Goal: Find specific page/section: Find specific page/section

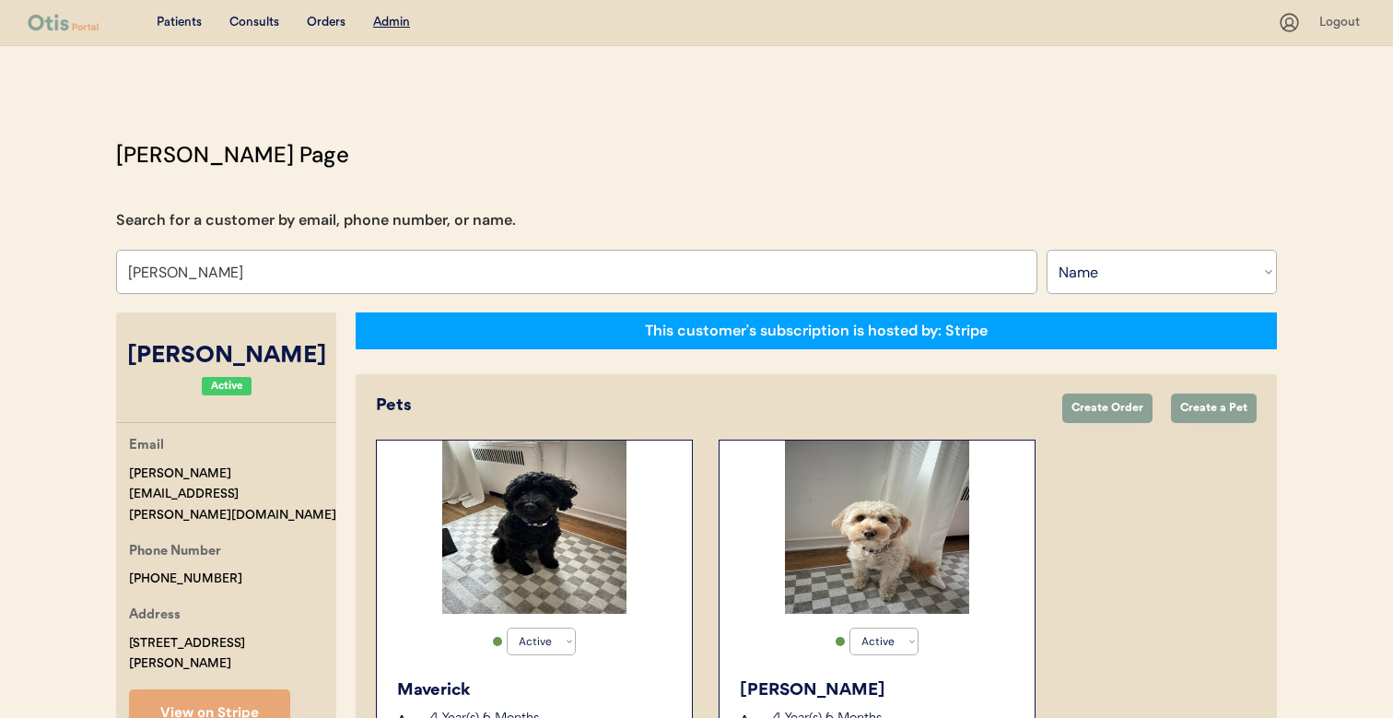
select select ""Name""
select select "true"
click at [465, 272] on input "Juliana Murphy" at bounding box center [576, 272] width 921 height 44
type input "donna"
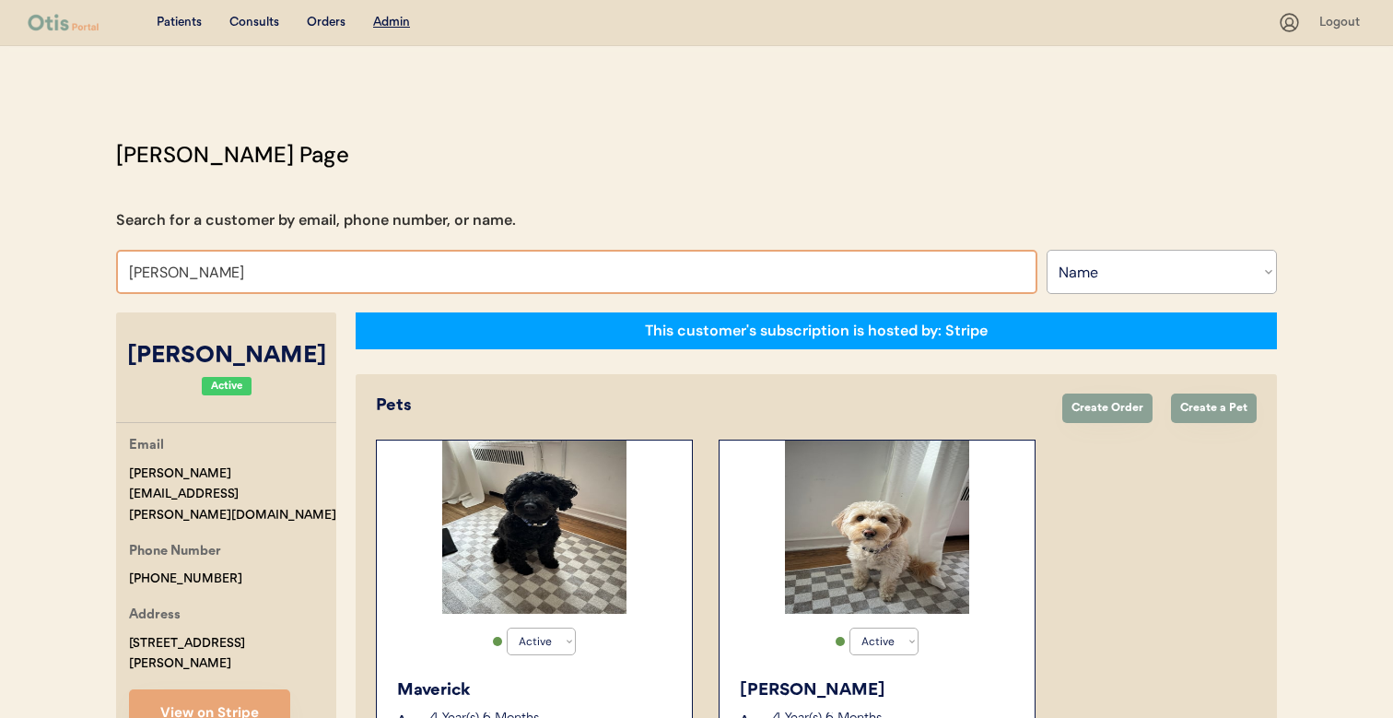
type input "donna Cruger"
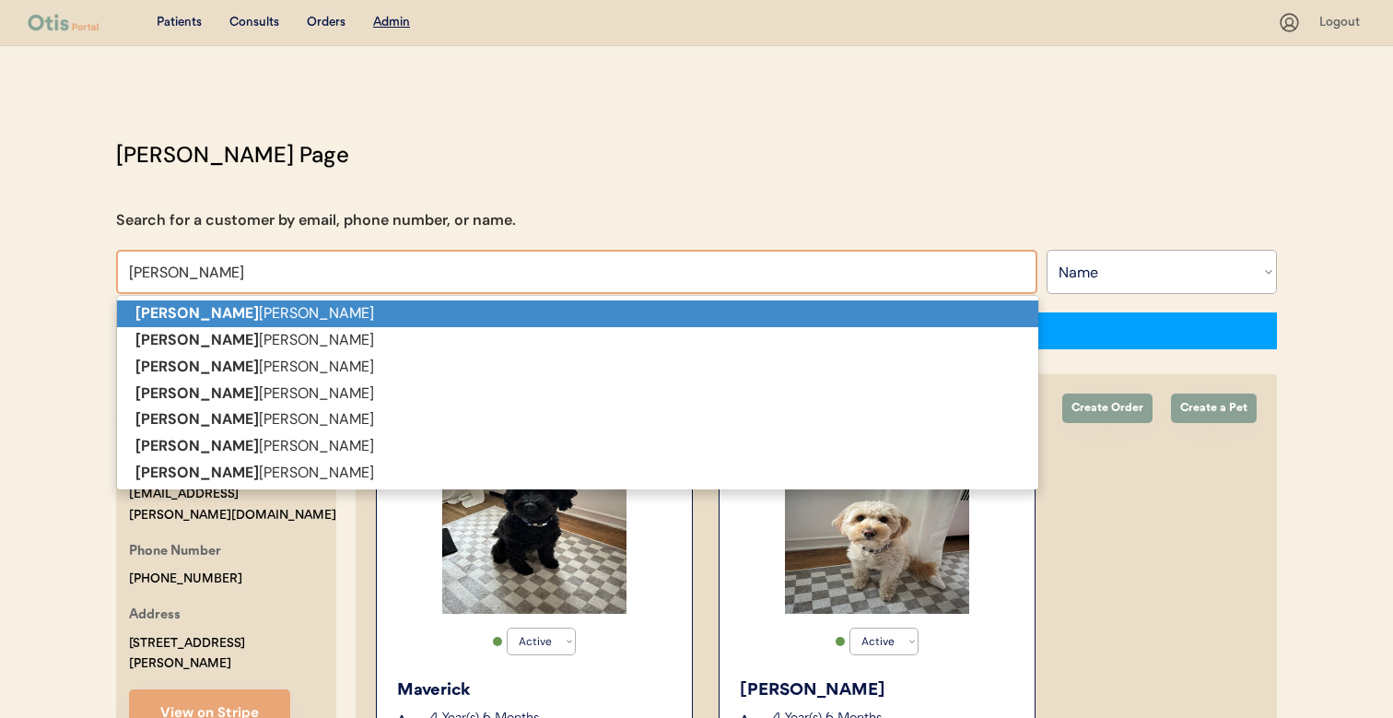
click at [450, 311] on p "Donna Cruger" at bounding box center [577, 313] width 921 height 27
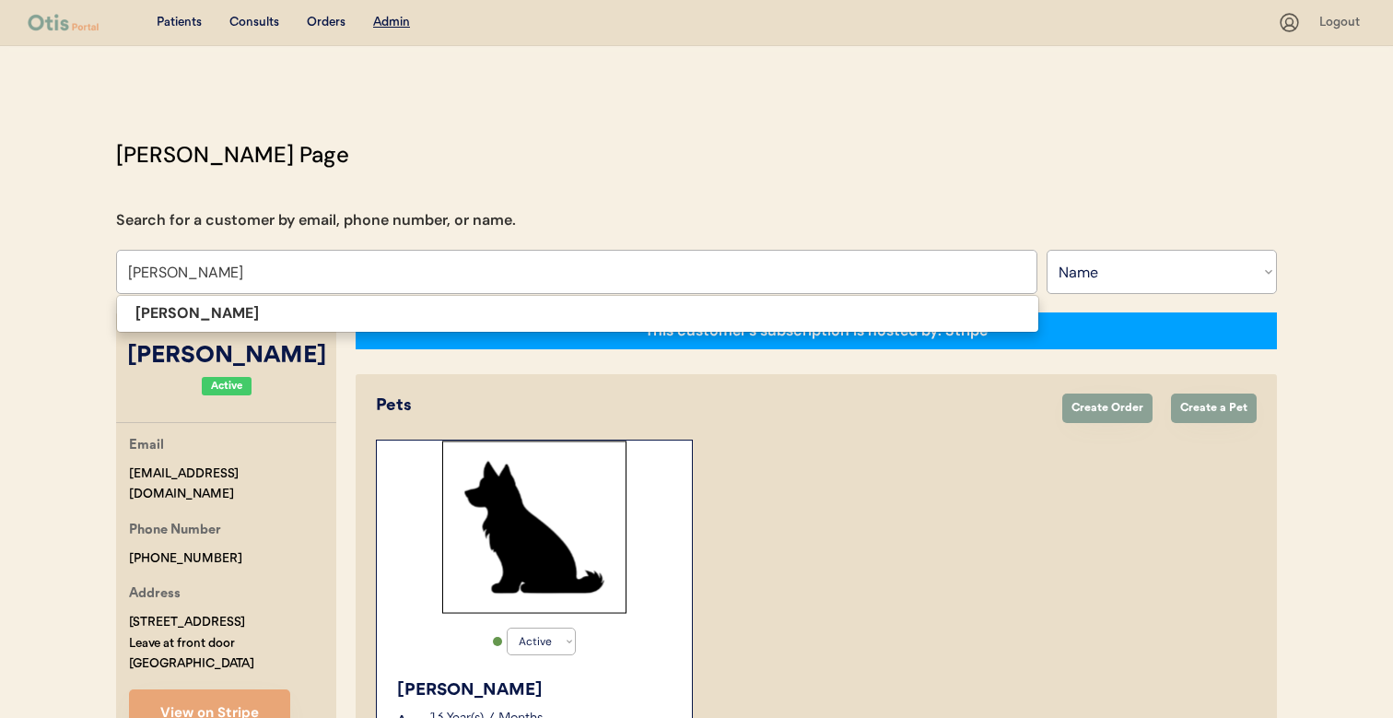
type input "[PERSON_NAME]"
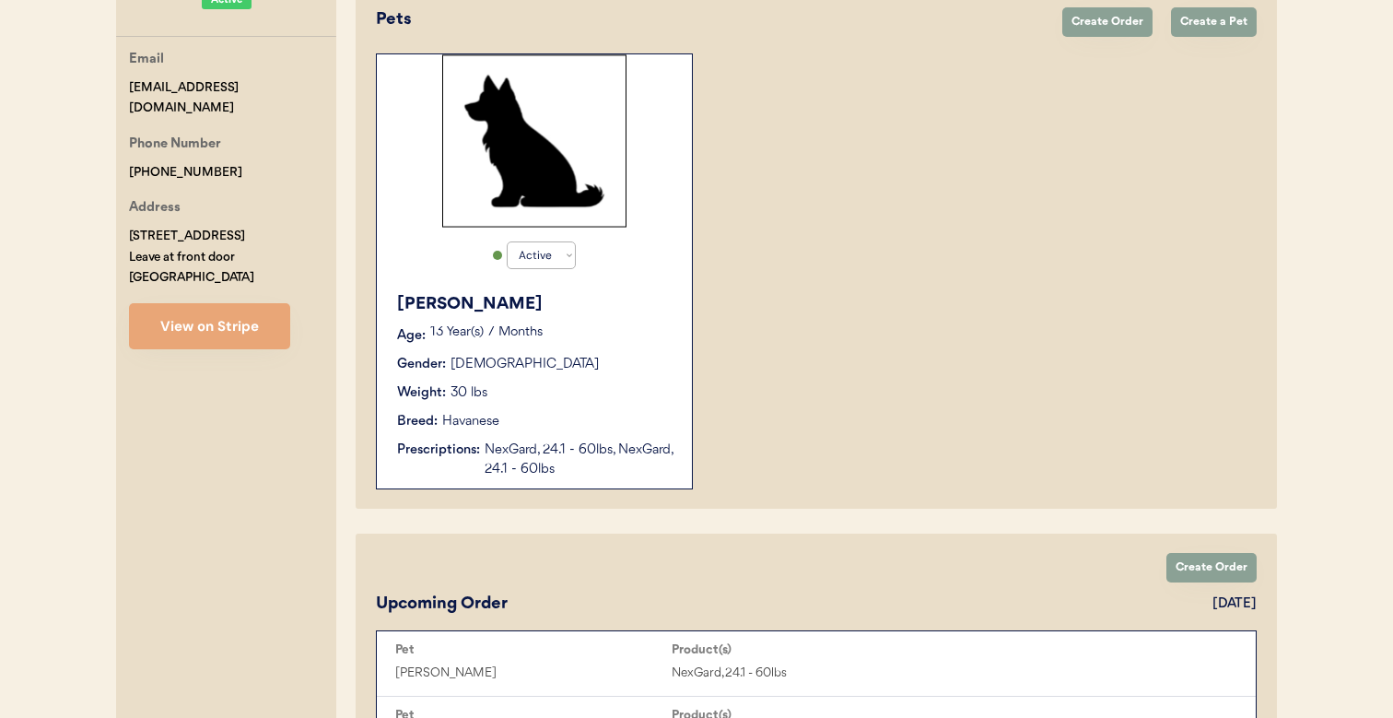
scroll to position [571, 0]
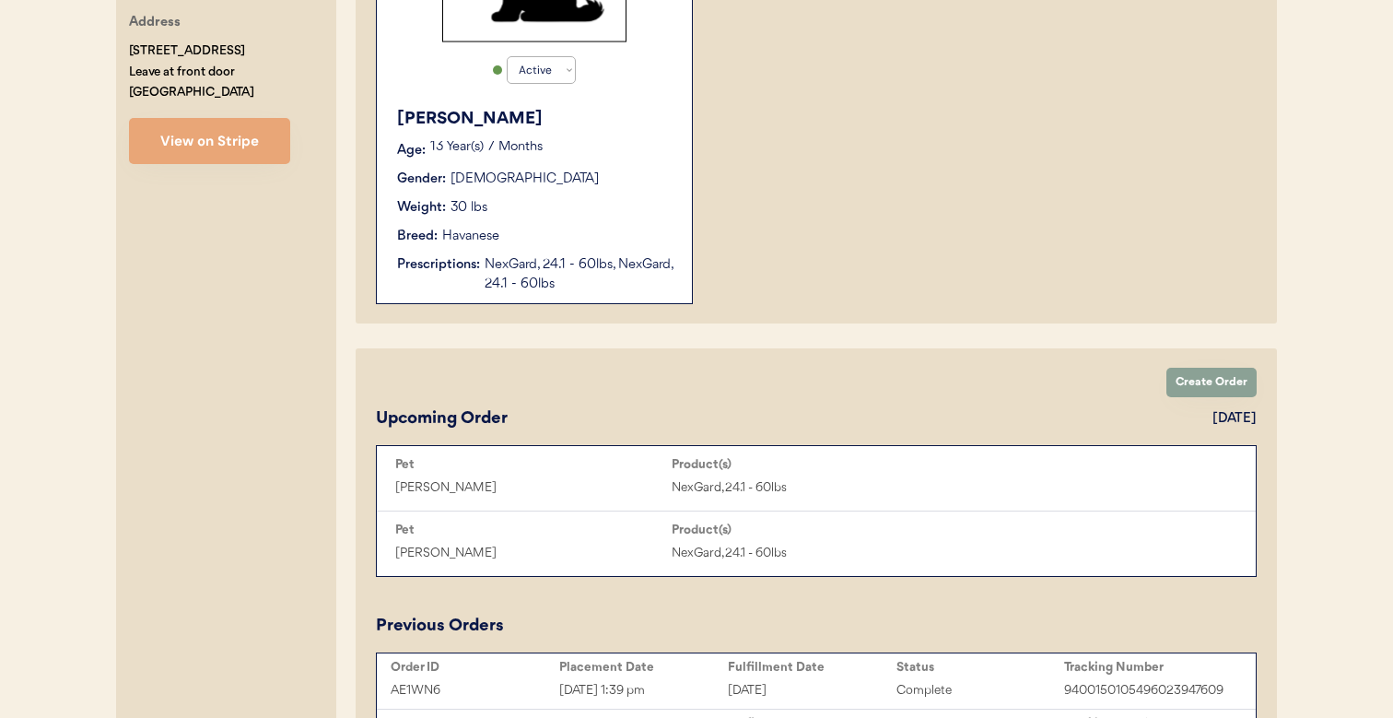
click at [645, 238] on div "Breed: Havanese" at bounding box center [535, 236] width 276 height 19
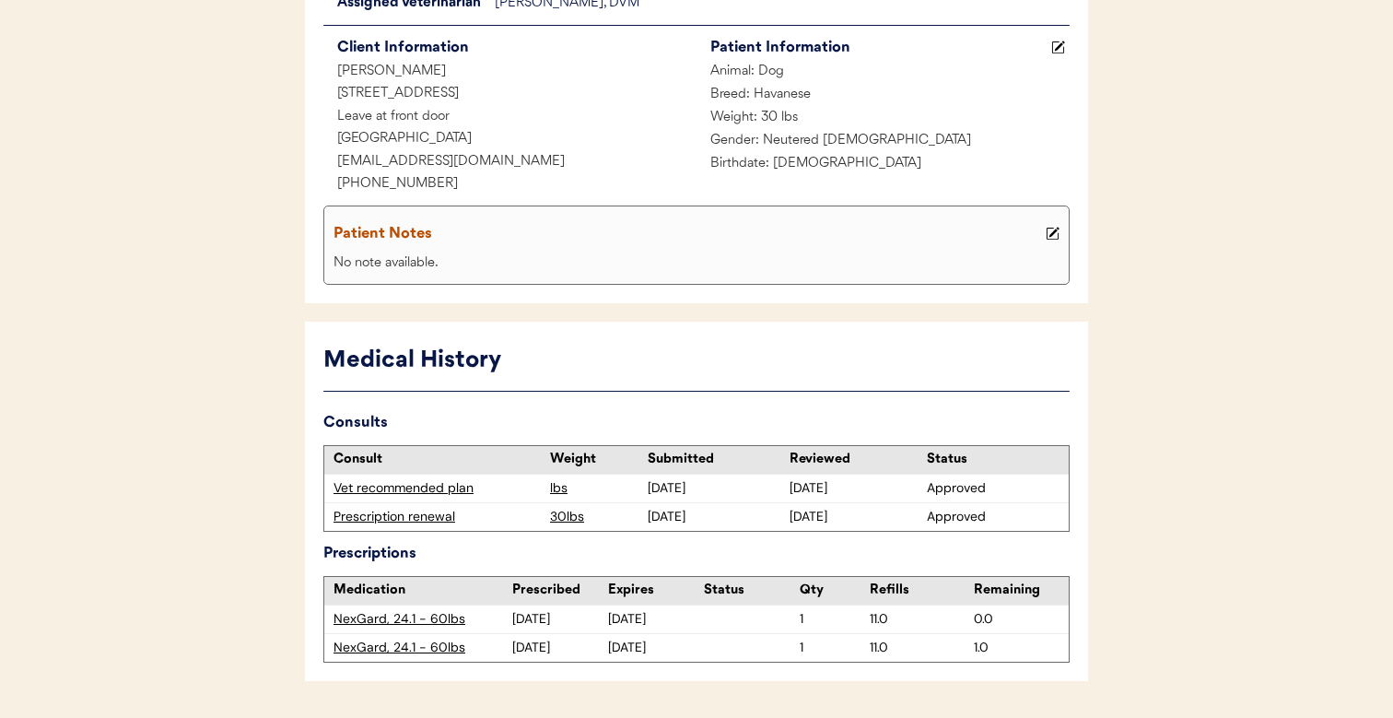
scroll to position [239, 0]
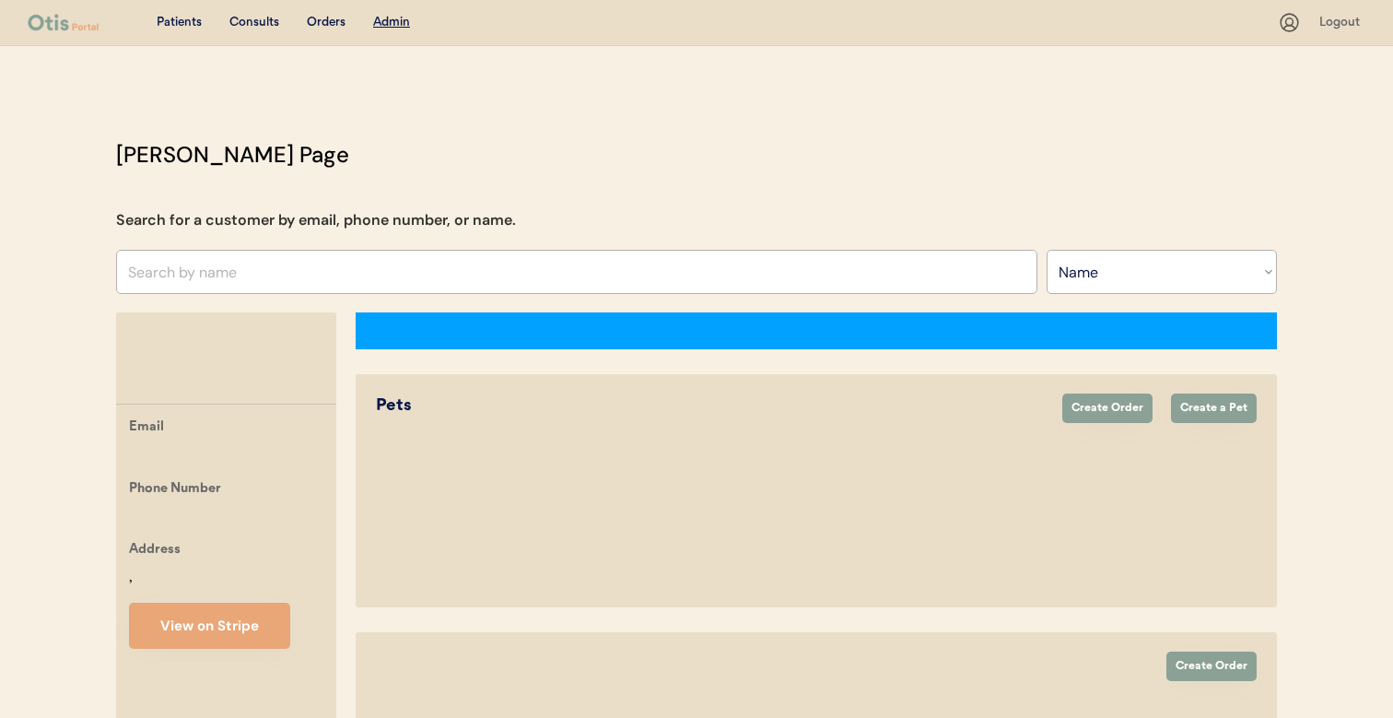
select select ""Name""
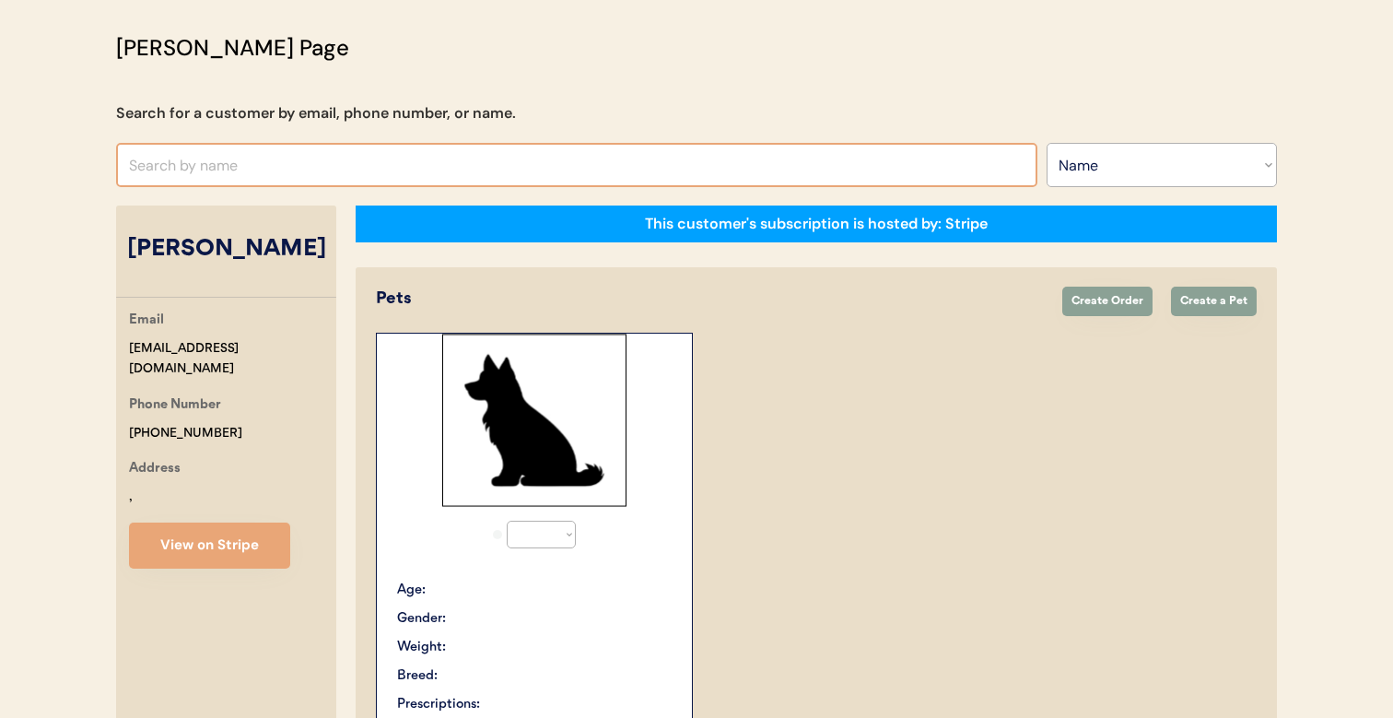
select select "true"
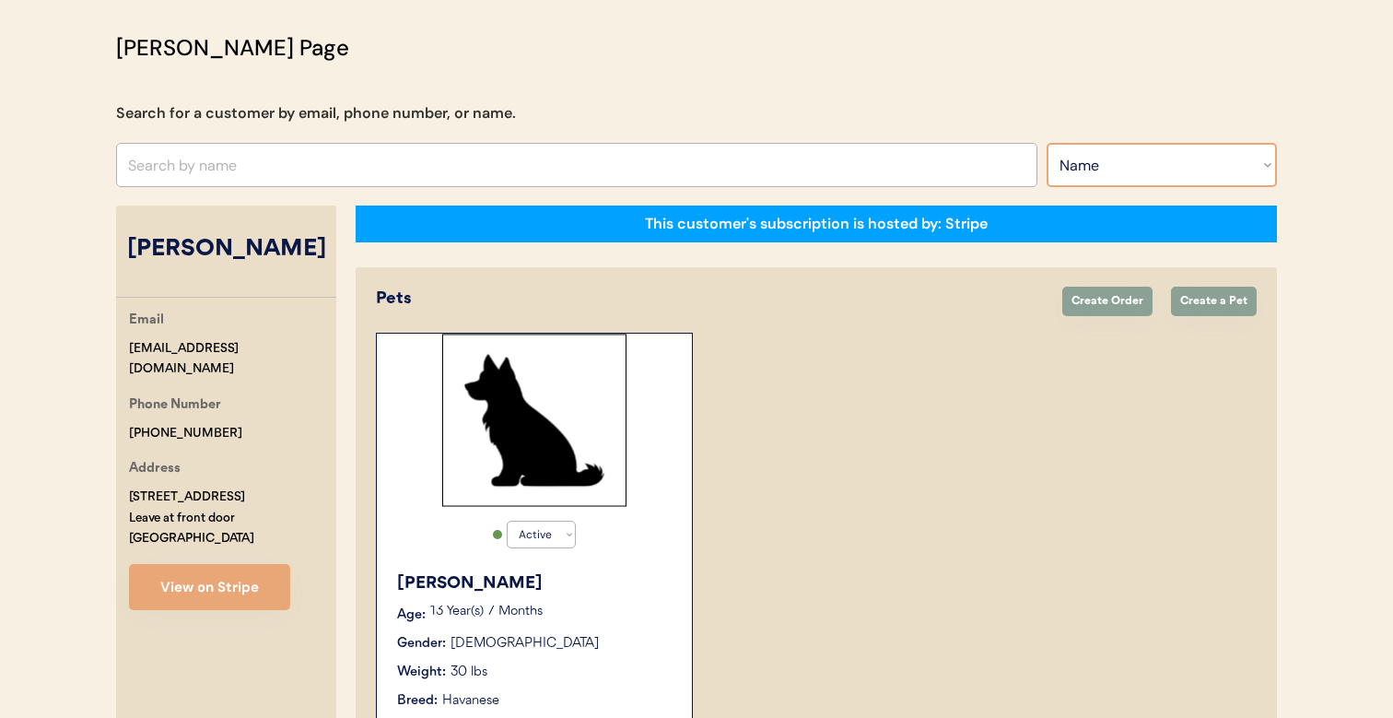
click at [1112, 173] on select "Search By Name Email Phone Number" at bounding box center [1161, 165] width 230 height 44
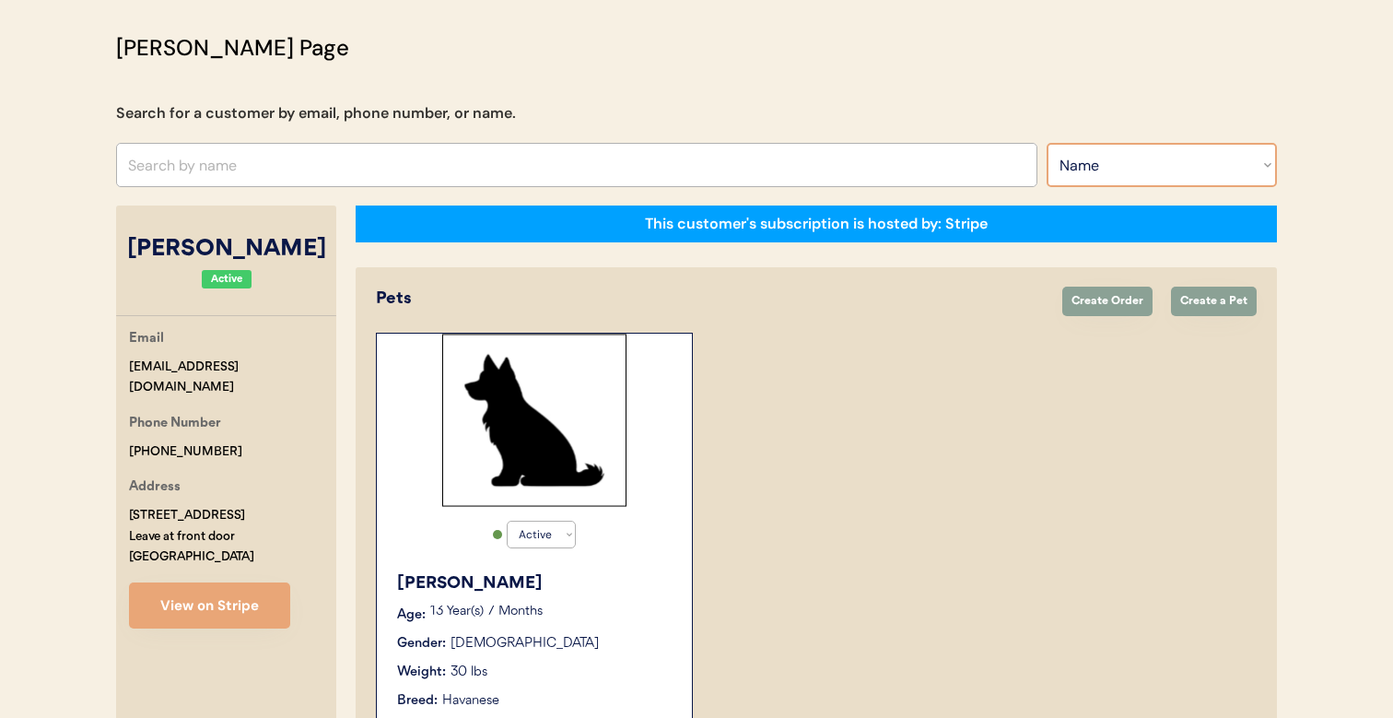
select select ""Email""
click at [1046, 143] on select "Search By Name Email Phone Number" at bounding box center [1161, 165] width 230 height 44
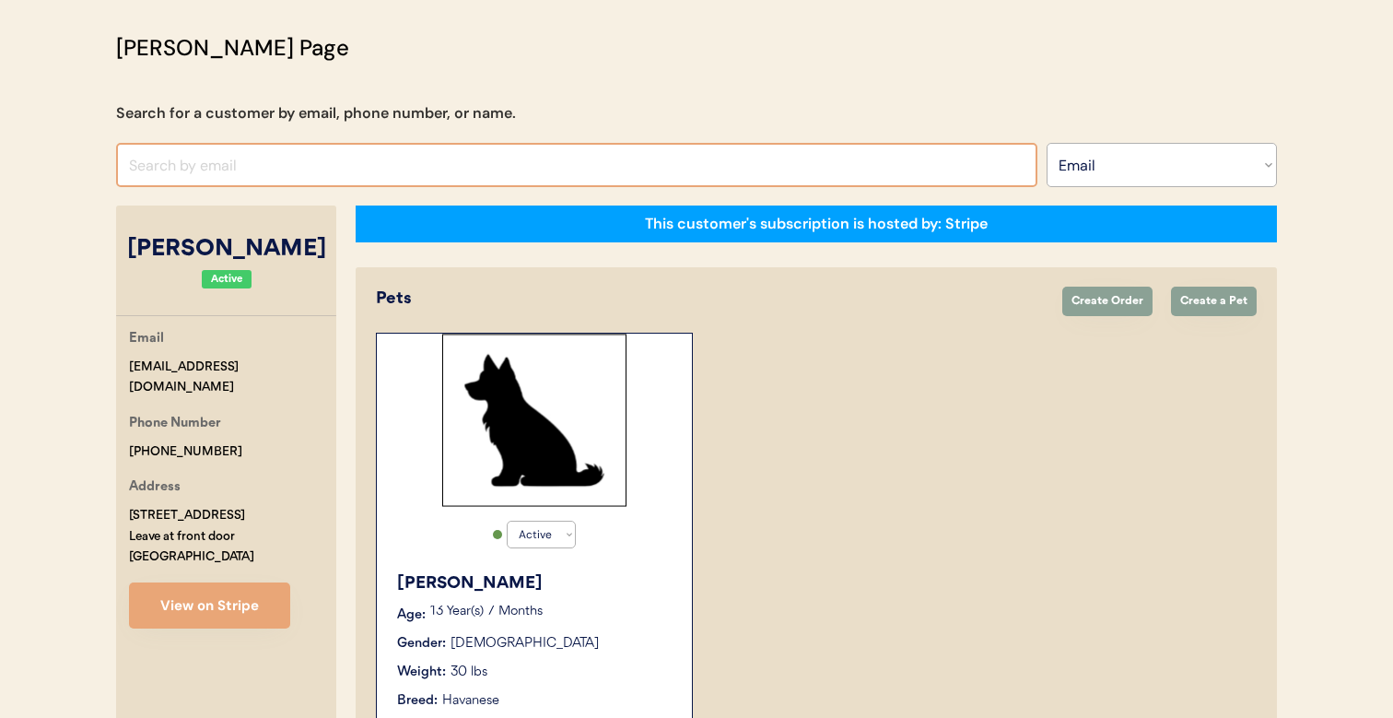
click at [919, 170] on input "input" at bounding box center [576, 165] width 921 height 44
paste input "cruger@juno.com"
type input "donnacruger@juno.com"
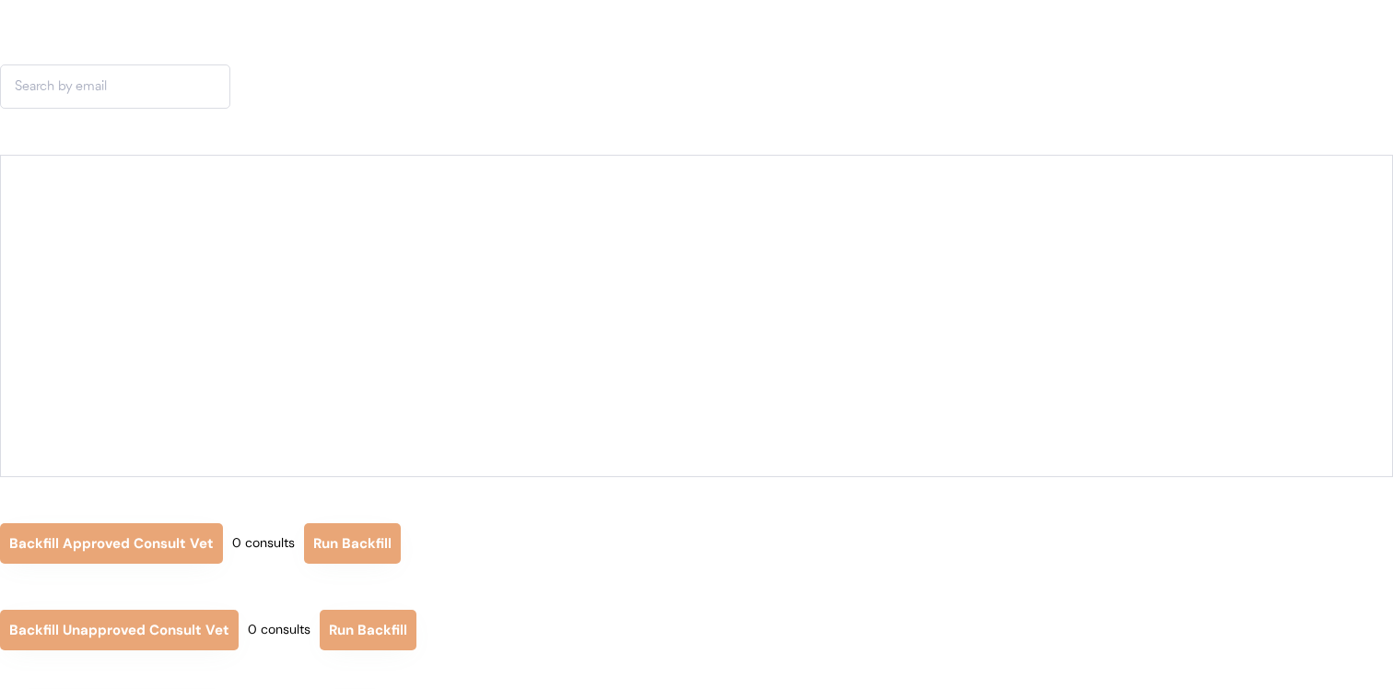
scroll to position [134, 0]
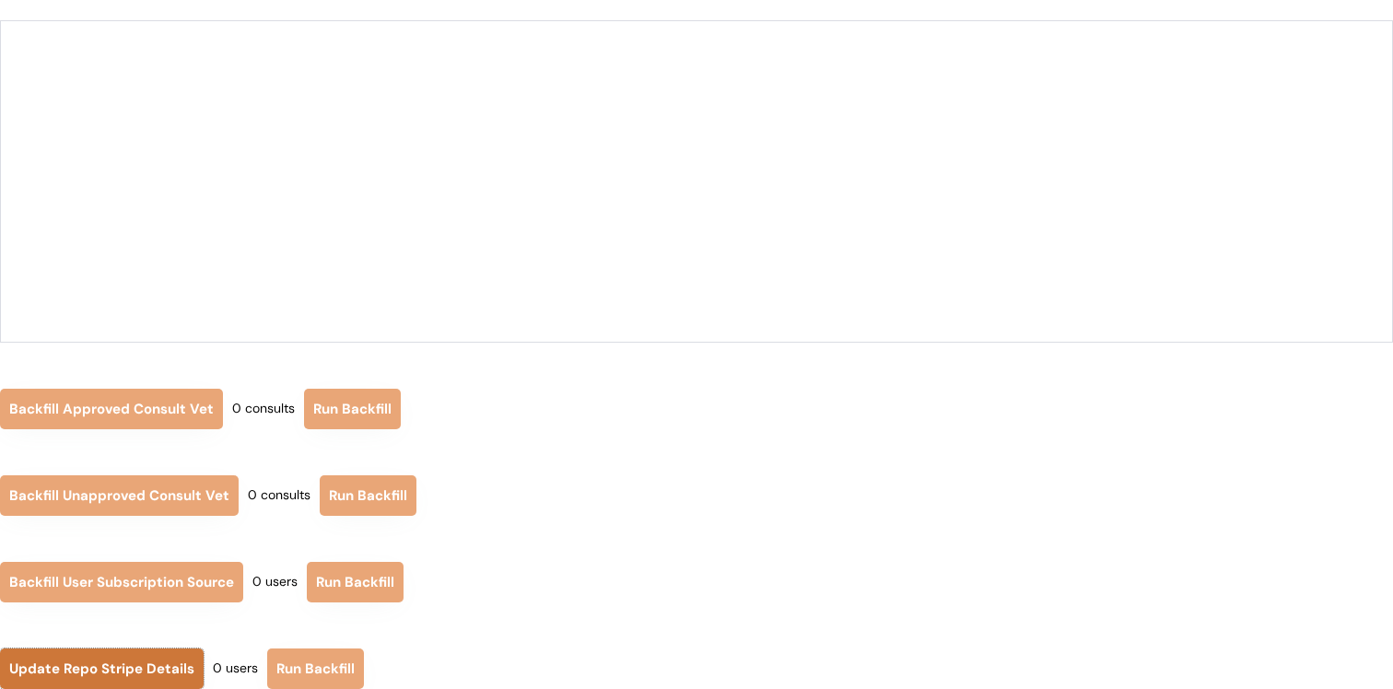
click at [73, 660] on button "Update Repo Stripe Details" at bounding box center [102, 668] width 204 height 41
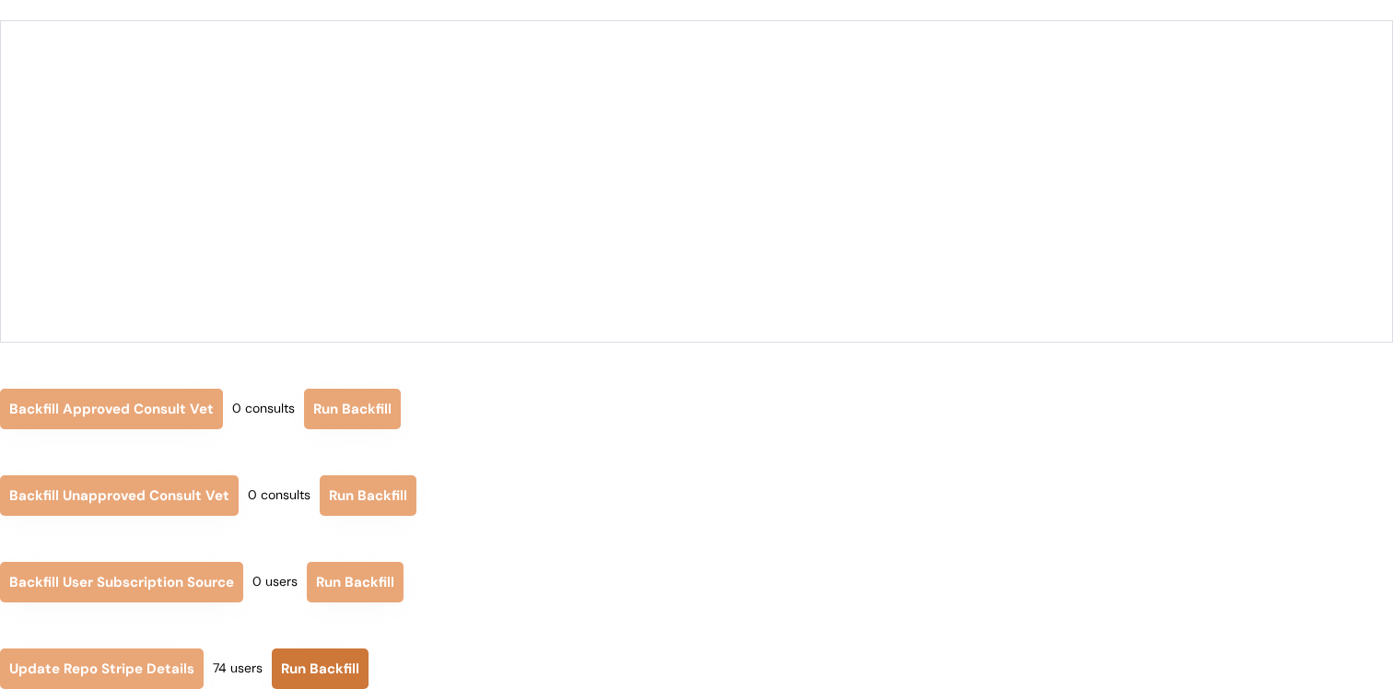
click at [300, 670] on button "Run Backfill" at bounding box center [320, 668] width 97 height 41
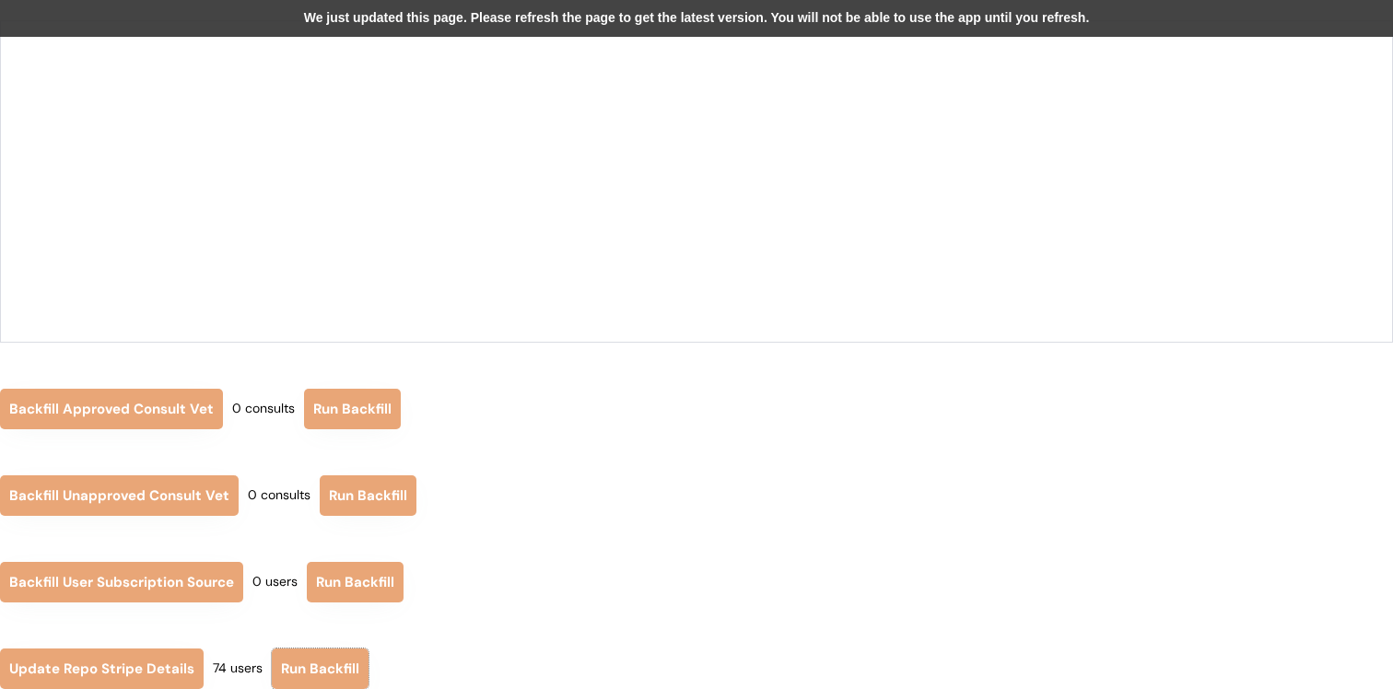
click at [438, 35] on div "We just updated this page. Please refresh the page to get the latest version. Y…" at bounding box center [696, 18] width 1393 height 37
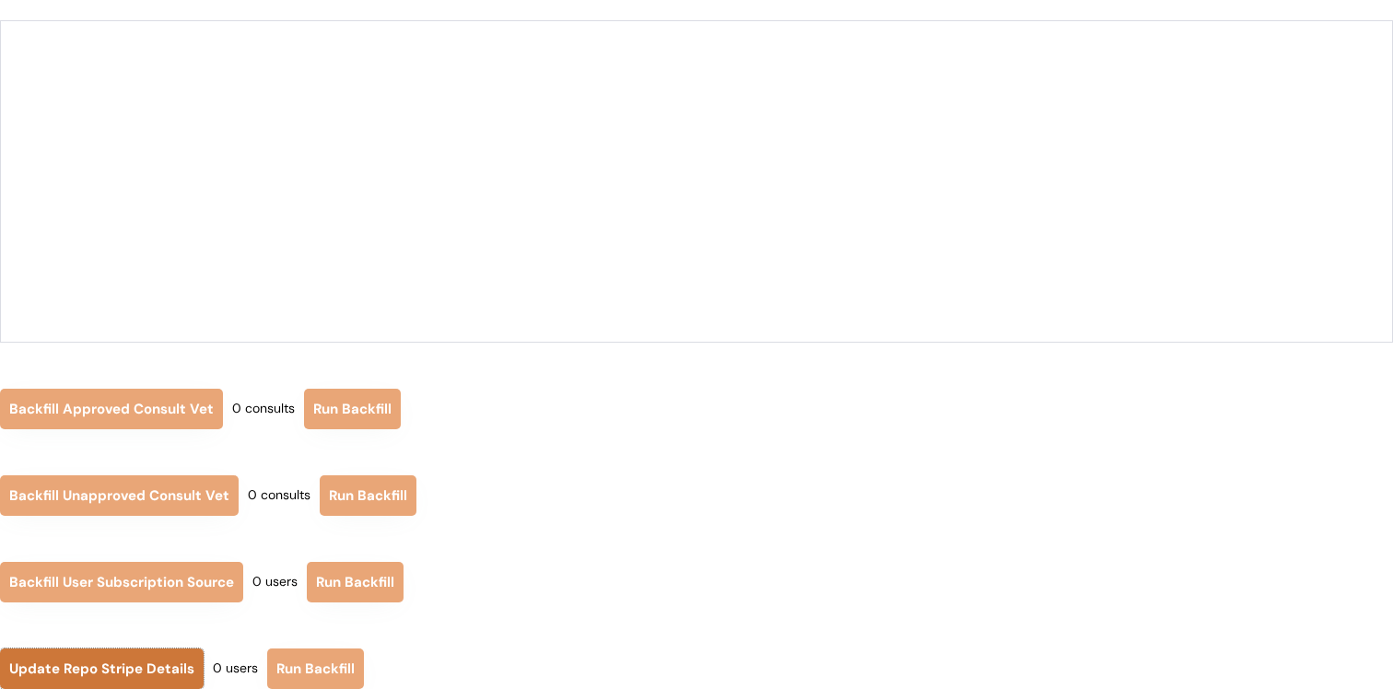
click at [155, 661] on button "Update Repo Stripe Details" at bounding box center [102, 668] width 204 height 41
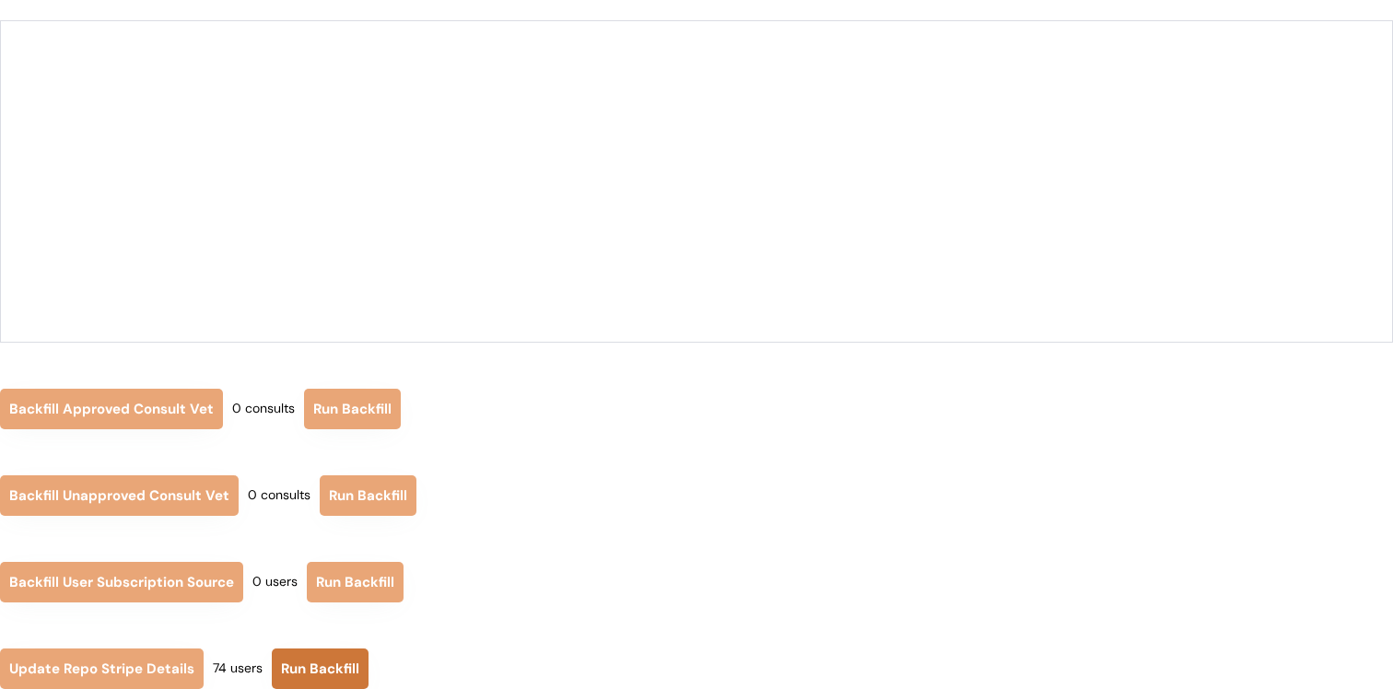
click at [318, 653] on button "Run Backfill" at bounding box center [320, 668] width 97 height 41
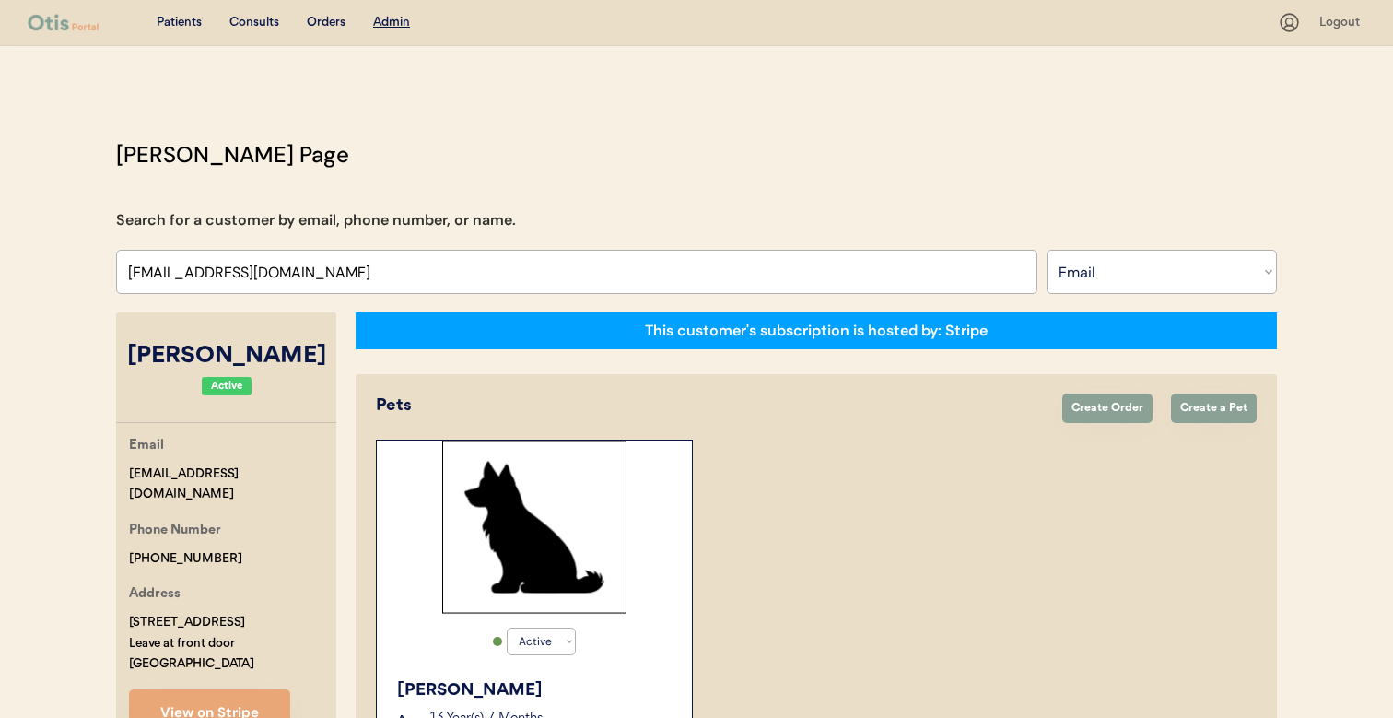
select select ""Email""
select select "true"
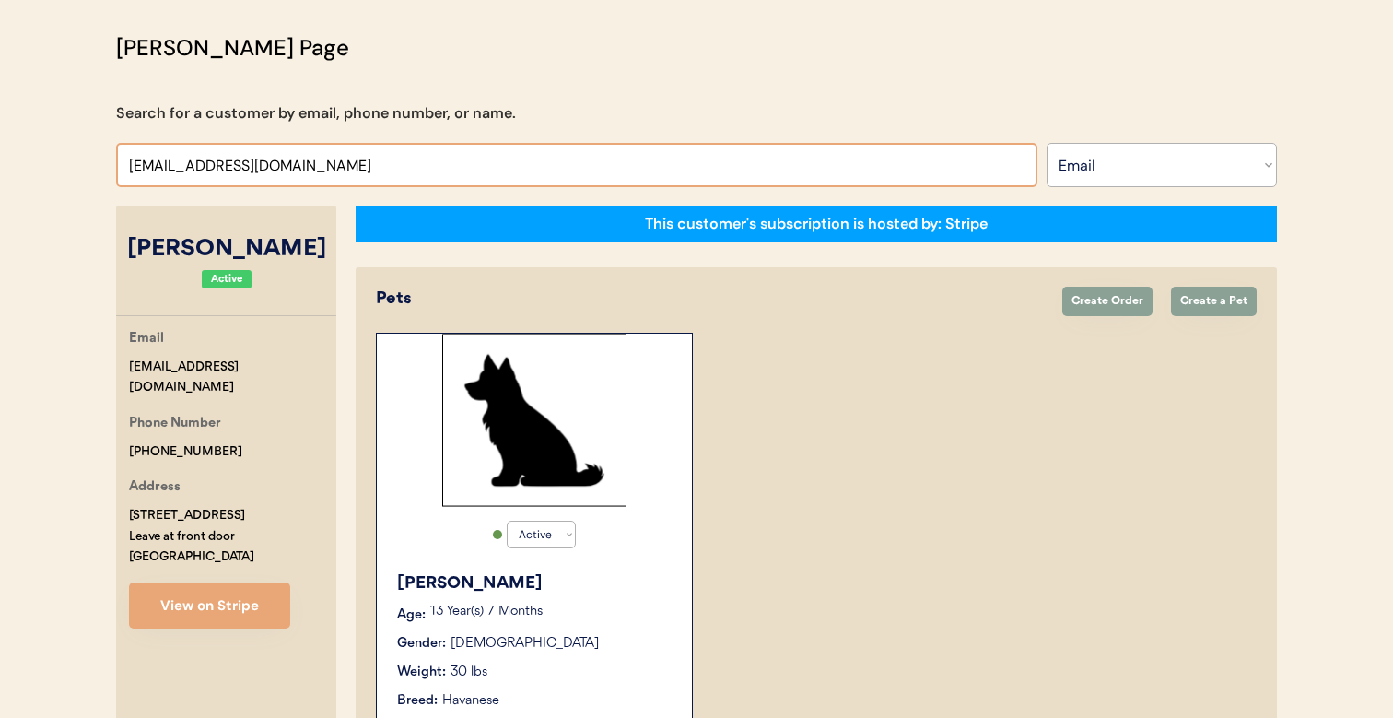
click at [559, 169] on input "input" at bounding box center [576, 165] width 921 height 44
paste input "[EMAIL_ADDRESS][DOMAIN_NAME]"
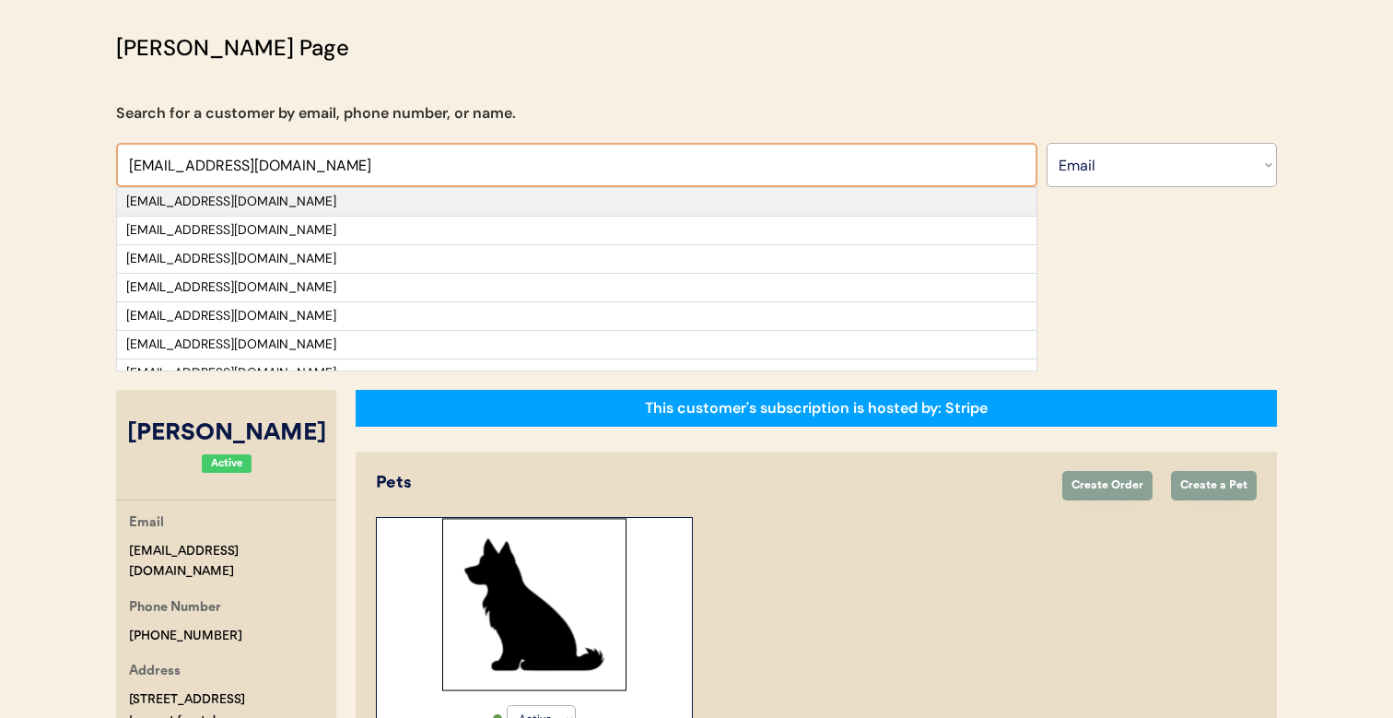
type input "[EMAIL_ADDRESS][DOMAIN_NAME]"
click at [533, 209] on div "[EMAIL_ADDRESS][DOMAIN_NAME]" at bounding box center [576, 202] width 901 height 18
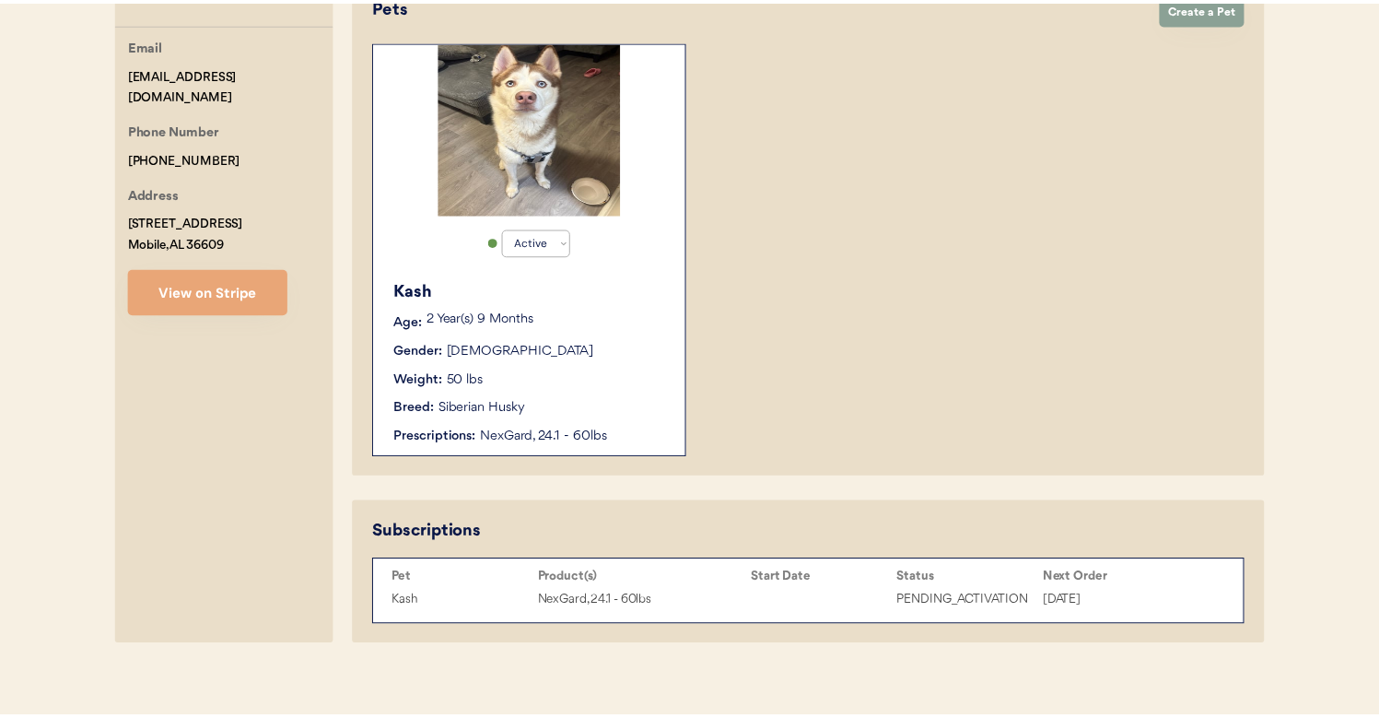
scroll to position [412, 0]
